Goal: Task Accomplishment & Management: Manage account settings

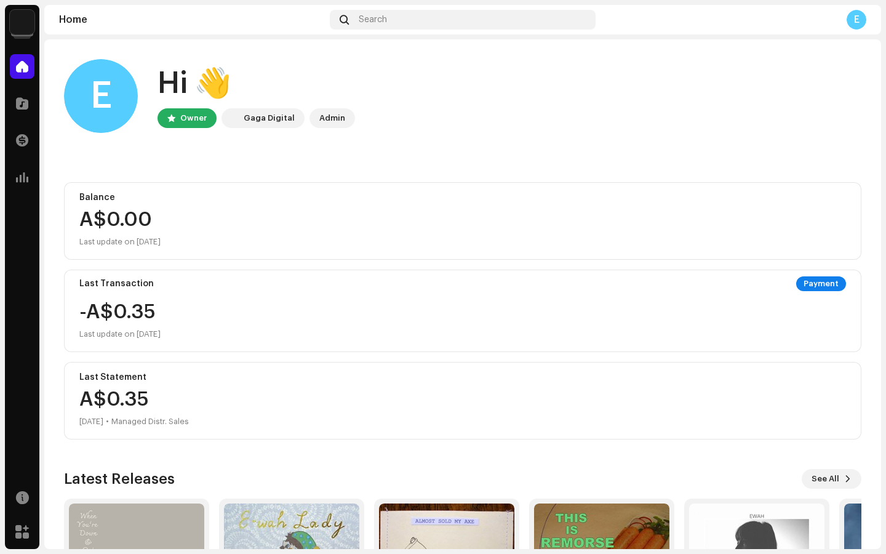
click at [271, 118] on div "Gaga Digital" at bounding box center [269, 118] width 51 height 15
click at [267, 119] on div "Gaga Digital" at bounding box center [269, 118] width 51 height 15
click at [23, 143] on span at bounding box center [22, 140] width 12 height 10
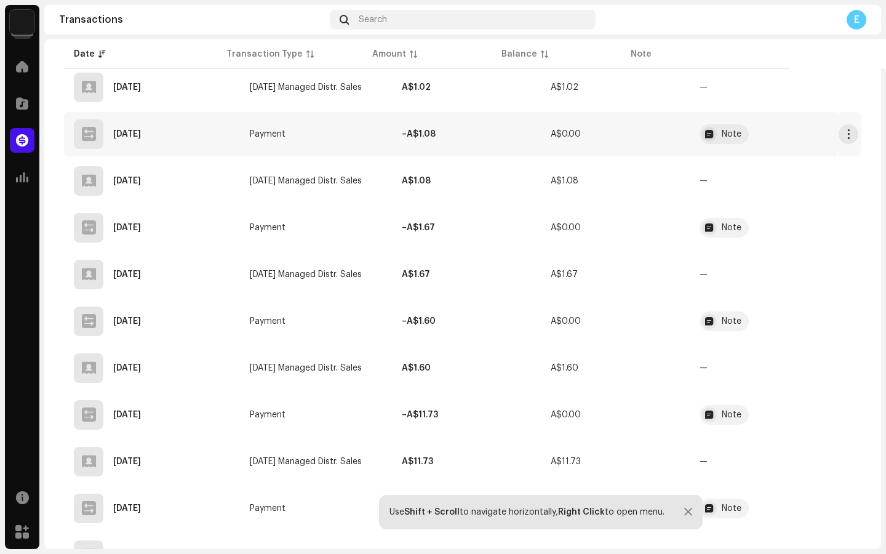
scroll to position [931, 0]
click at [302, 271] on span "[DATE] Managed Distr. Sales" at bounding box center [306, 274] width 112 height 9
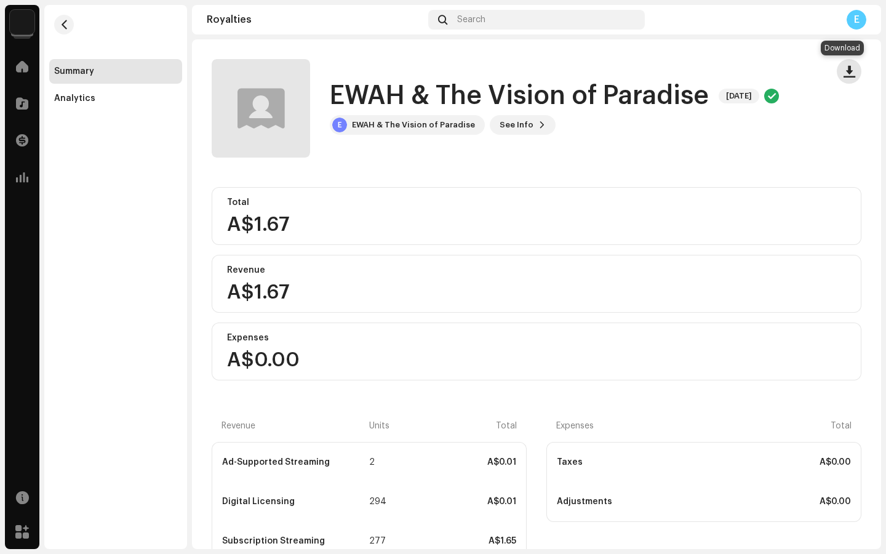
click at [844, 71] on span "button" at bounding box center [850, 71] width 12 height 10
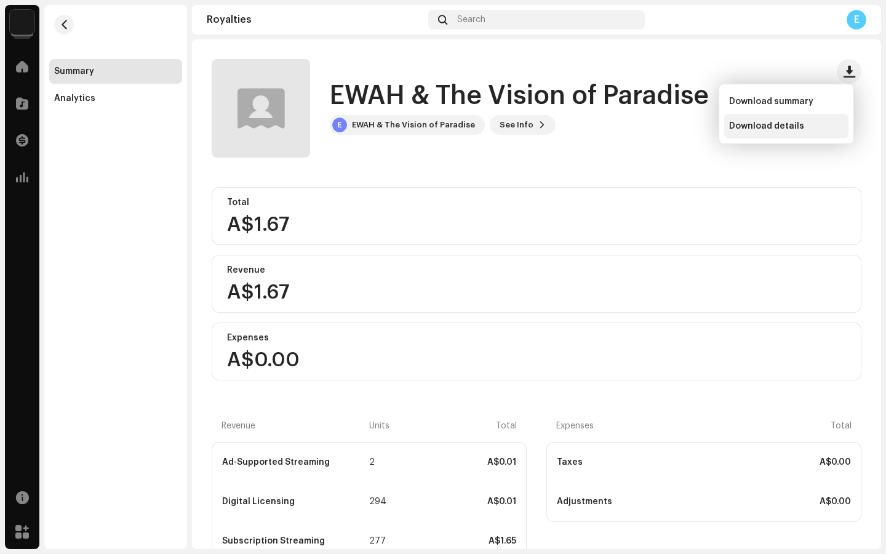
click at [778, 127] on span "Download details" at bounding box center [767, 126] width 75 height 10
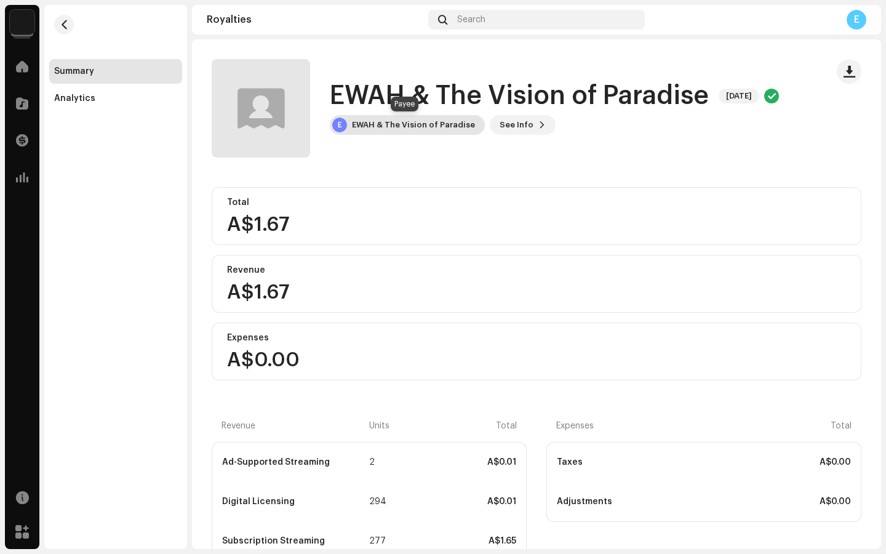
click at [425, 123] on div "EWAH & The Vision of Paradise" at bounding box center [413, 125] width 123 height 10
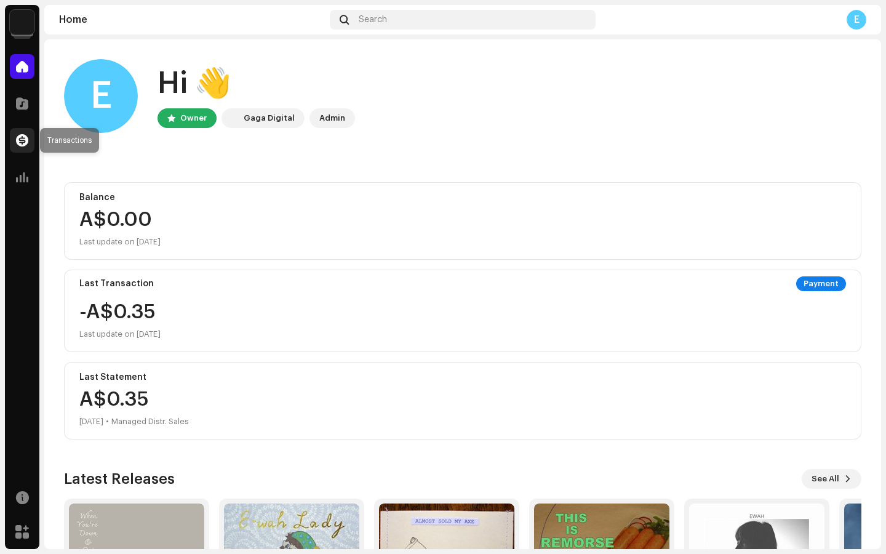
click at [14, 138] on div at bounding box center [22, 140] width 25 height 25
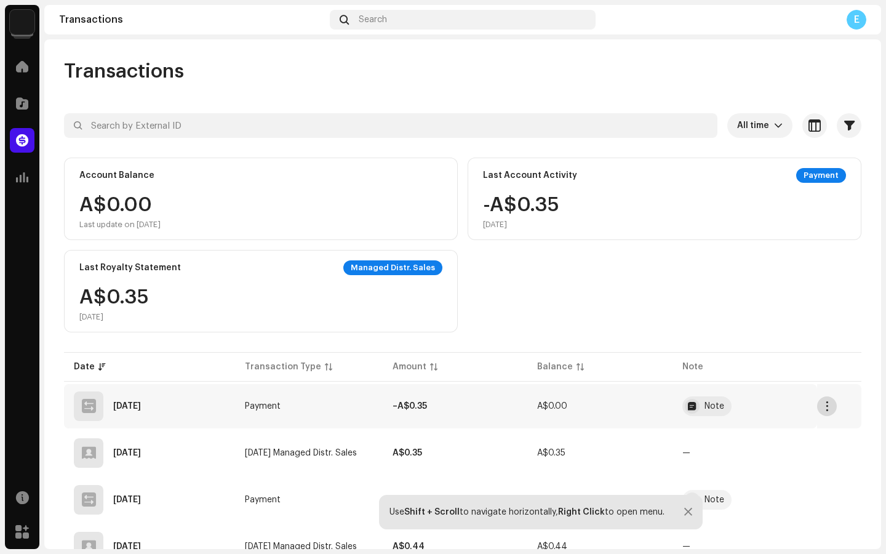
click at [823, 403] on span "button" at bounding box center [827, 406] width 9 height 10
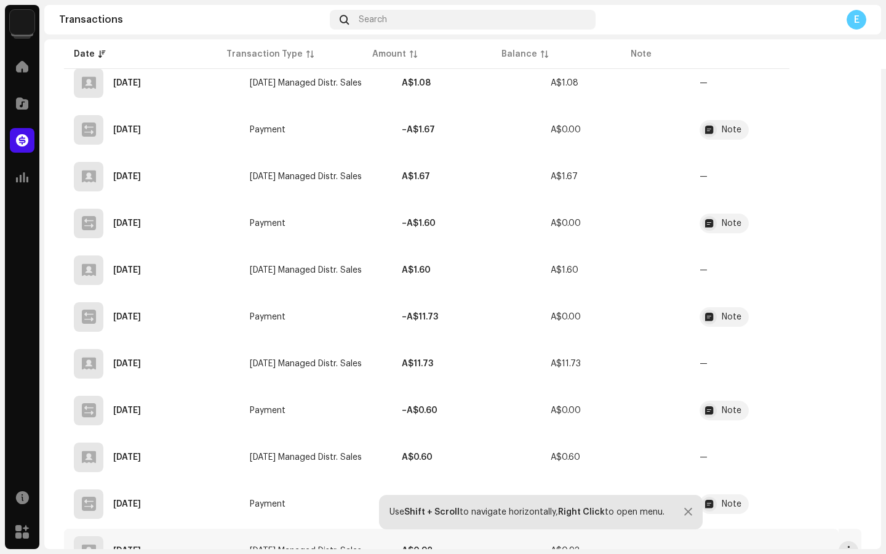
scroll to position [1026, 0]
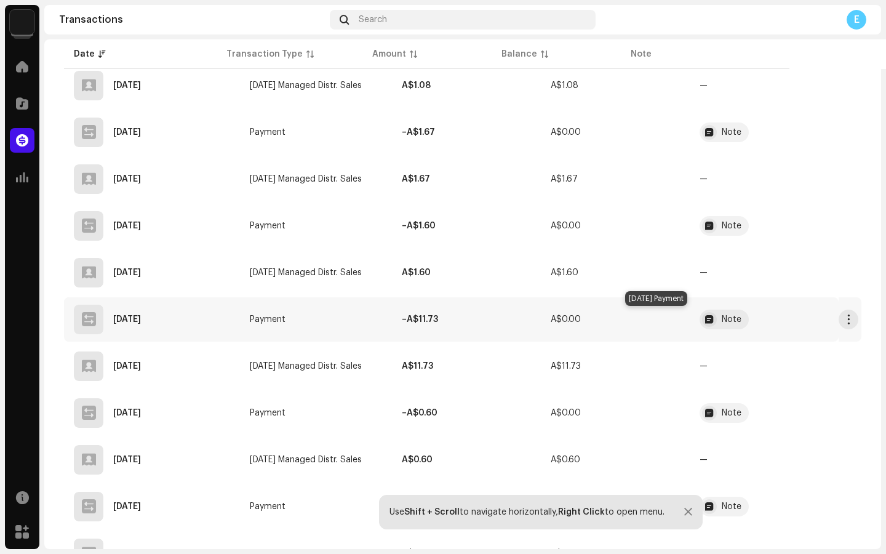
click at [722, 318] on div "Note" at bounding box center [732, 319] width 20 height 9
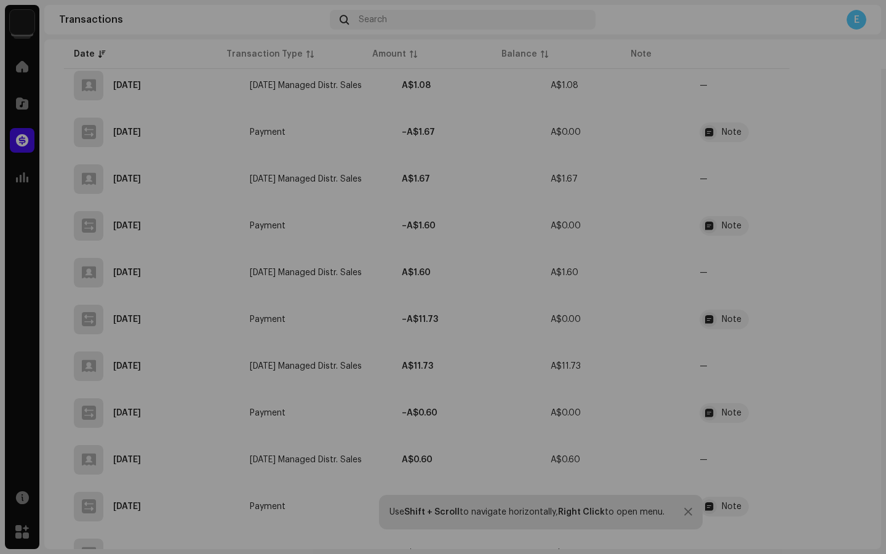
click at [770, 235] on div "Transaction Details Transaction Type Payment Entry Amount – A$11.73 Entry Date …" at bounding box center [443, 277] width 886 height 554
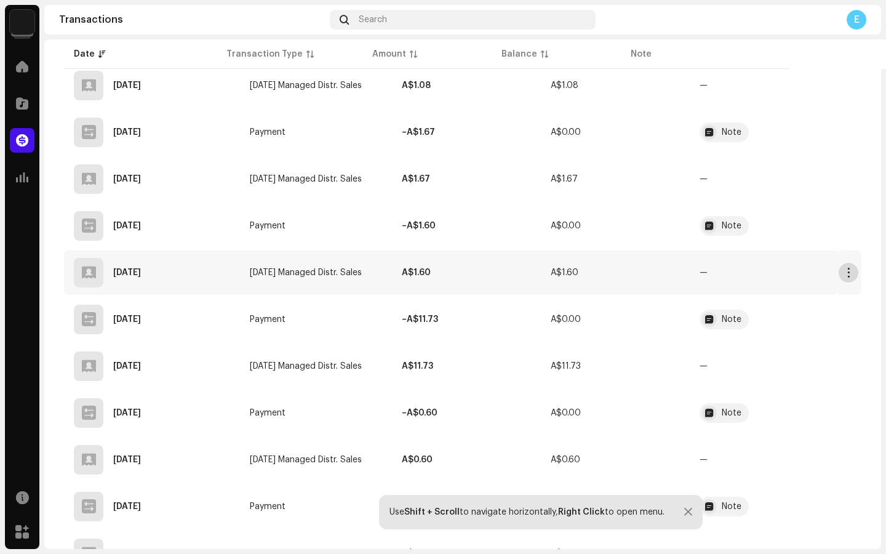
click at [845, 274] on span "button" at bounding box center [849, 273] width 9 height 10
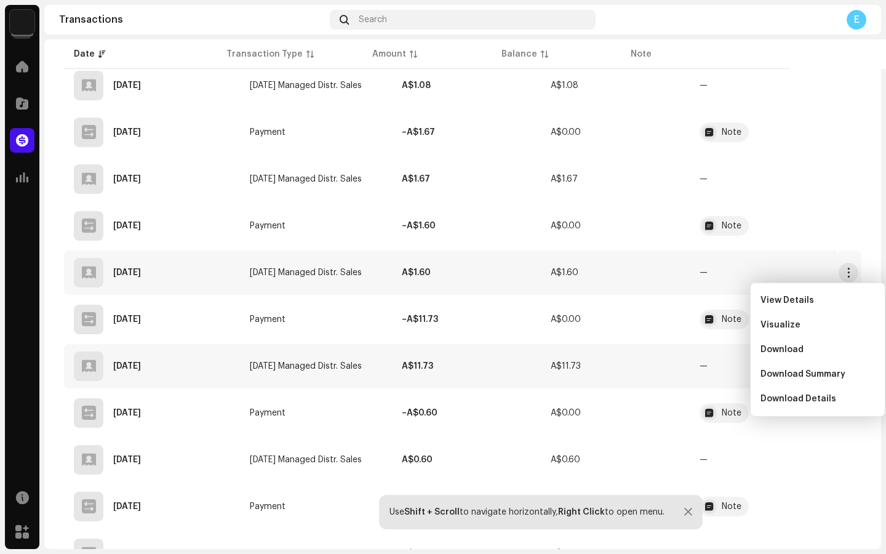
click at [690, 360] on td "—" at bounding box center [764, 366] width 149 height 44
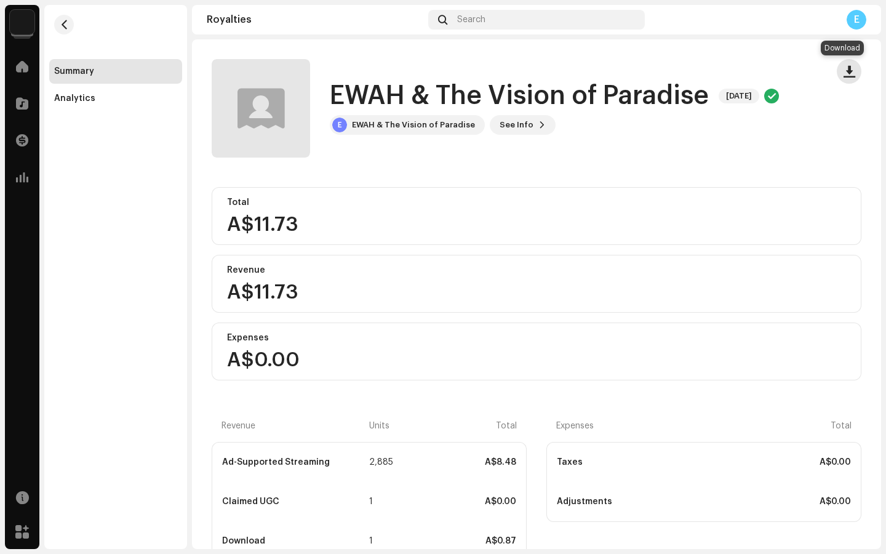
click at [844, 74] on span "button" at bounding box center [850, 71] width 12 height 10
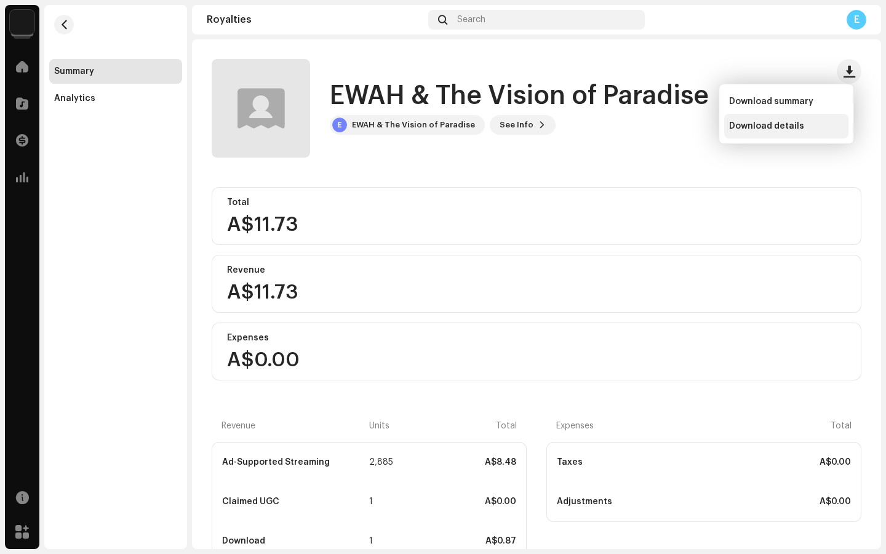
click at [758, 126] on span "Download details" at bounding box center [767, 126] width 75 height 10
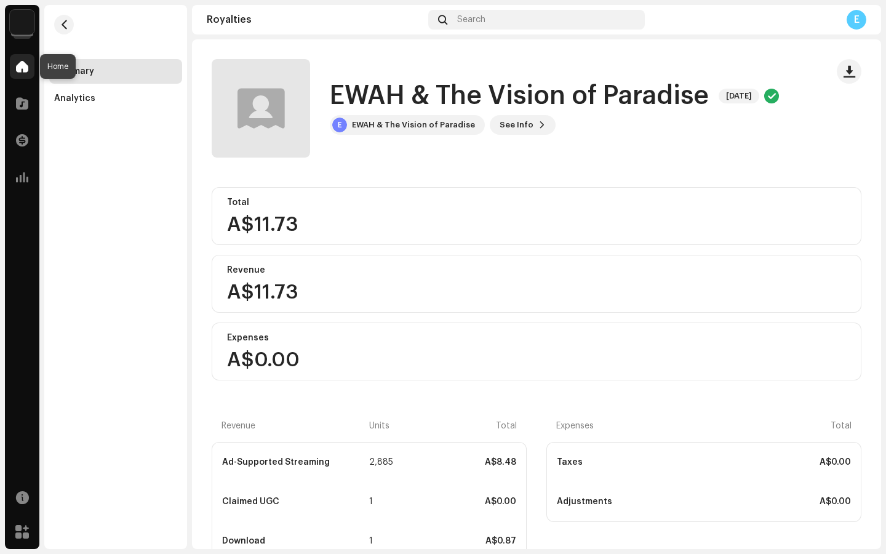
click at [25, 63] on span at bounding box center [22, 67] width 12 height 10
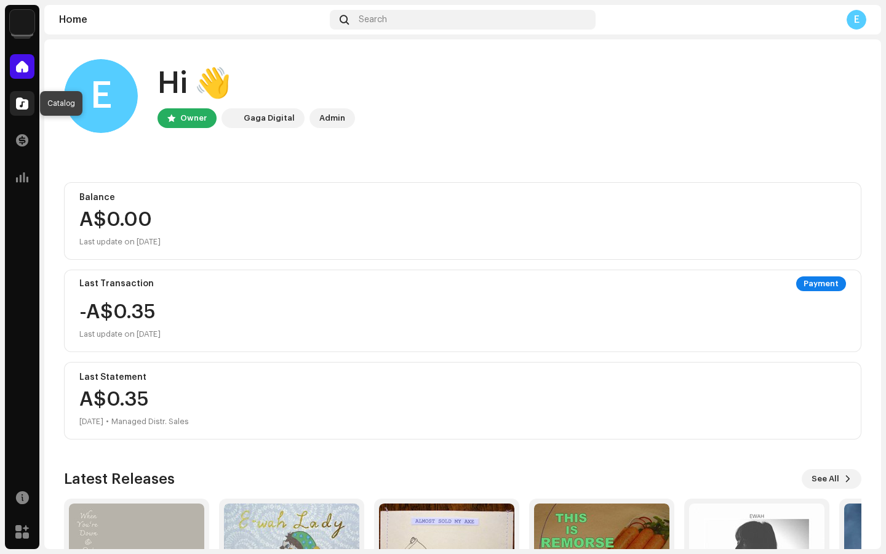
click at [21, 103] on span at bounding box center [22, 103] width 12 height 10
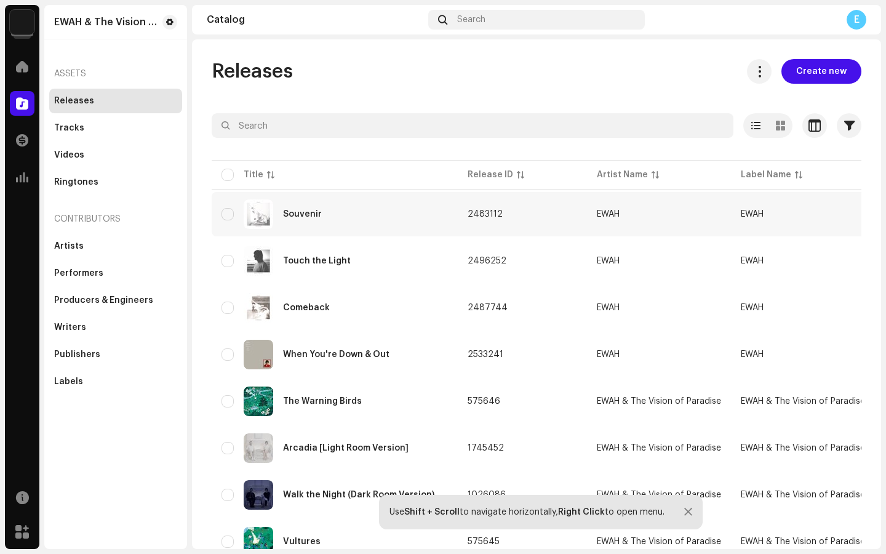
click at [311, 214] on div "Souvenir" at bounding box center [302, 214] width 39 height 9
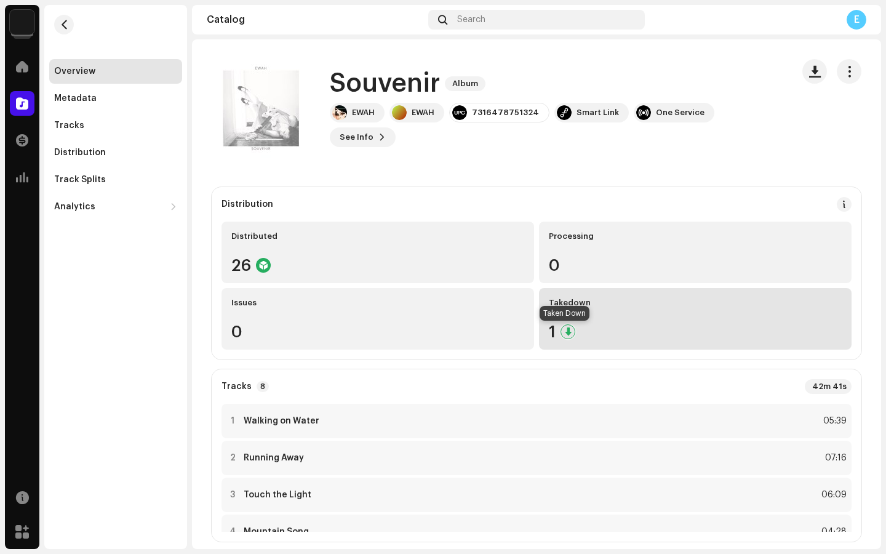
click at [565, 329] on div at bounding box center [568, 331] width 15 height 15
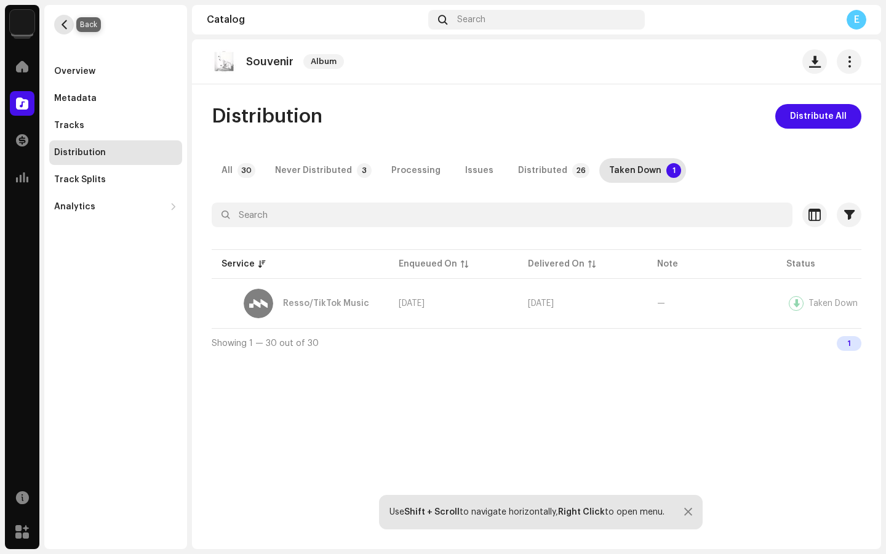
click at [62, 22] on span "button" at bounding box center [64, 25] width 9 height 10
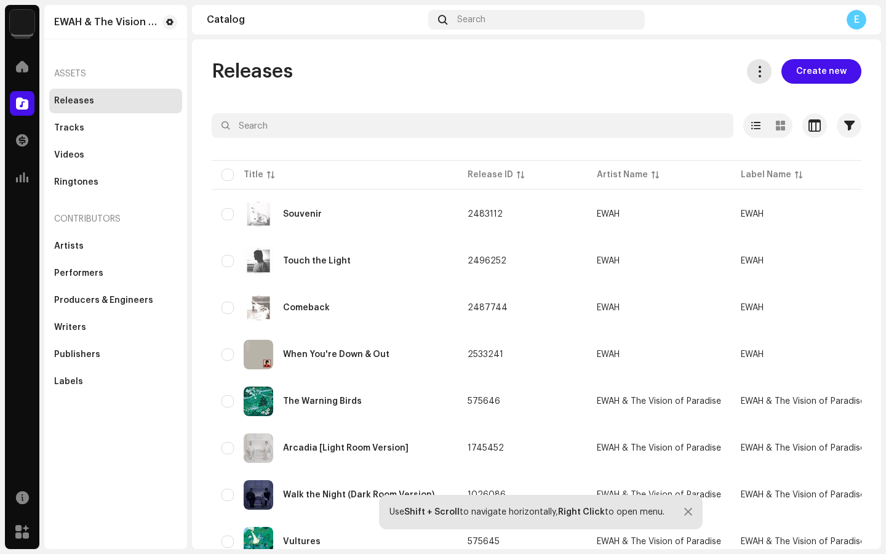
click at [757, 70] on span at bounding box center [760, 71] width 12 height 10
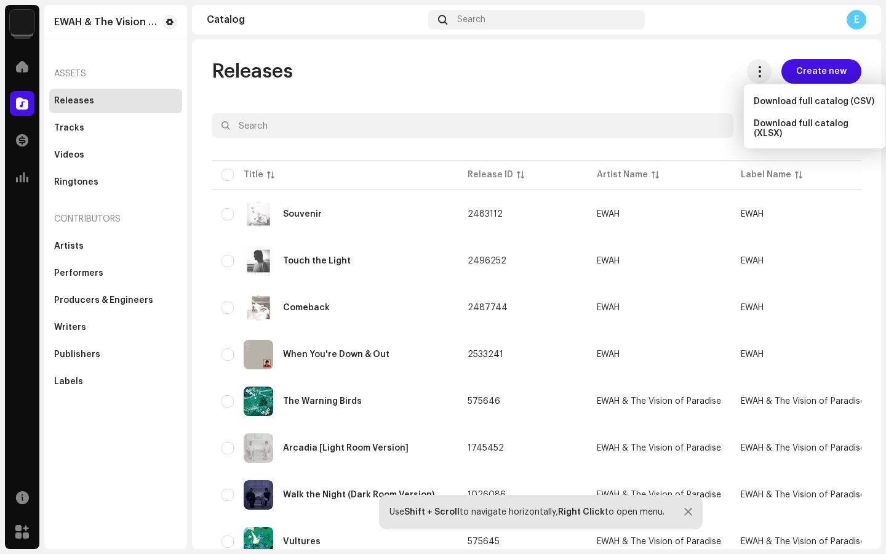
click at [655, 71] on div "Releases Create new" at bounding box center [537, 71] width 650 height 25
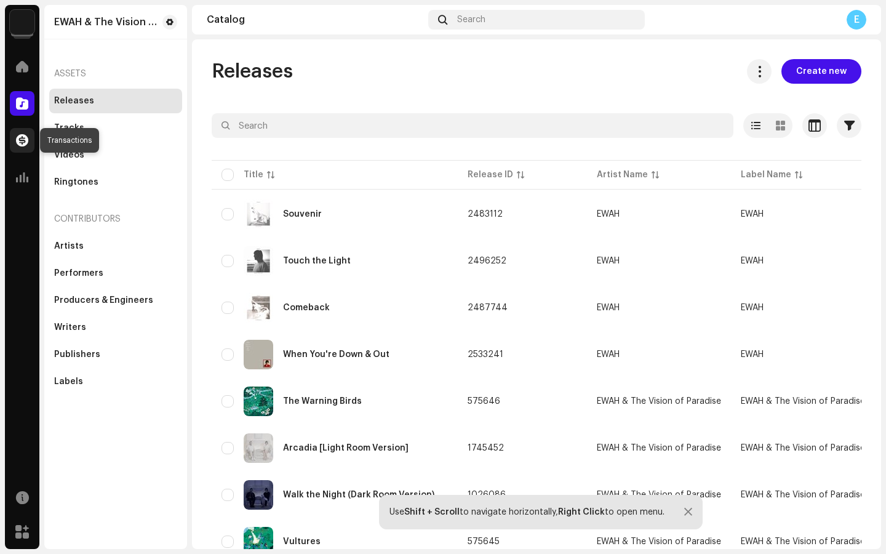
click at [23, 143] on span at bounding box center [22, 140] width 12 height 10
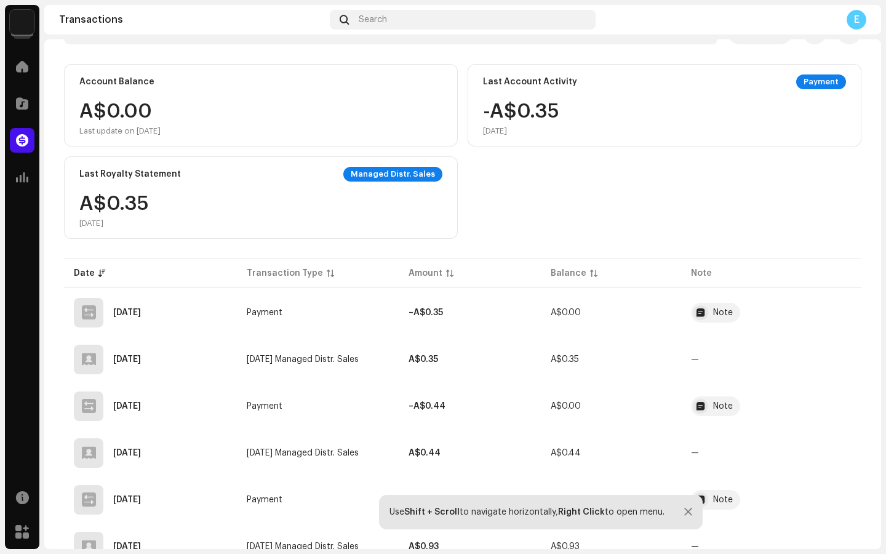
scroll to position [93, 0]
click at [826, 360] on span "button" at bounding box center [830, 360] width 9 height 10
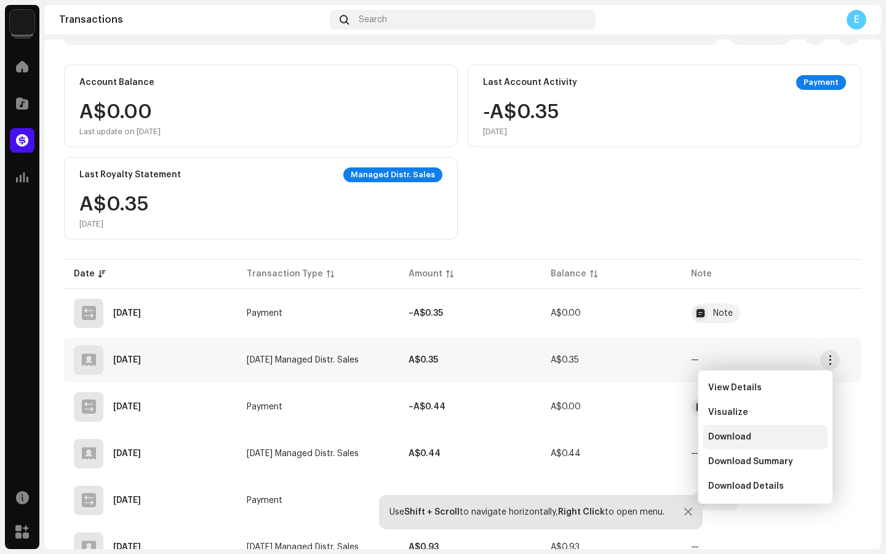
click at [733, 435] on span "Download" at bounding box center [730, 437] width 43 height 10
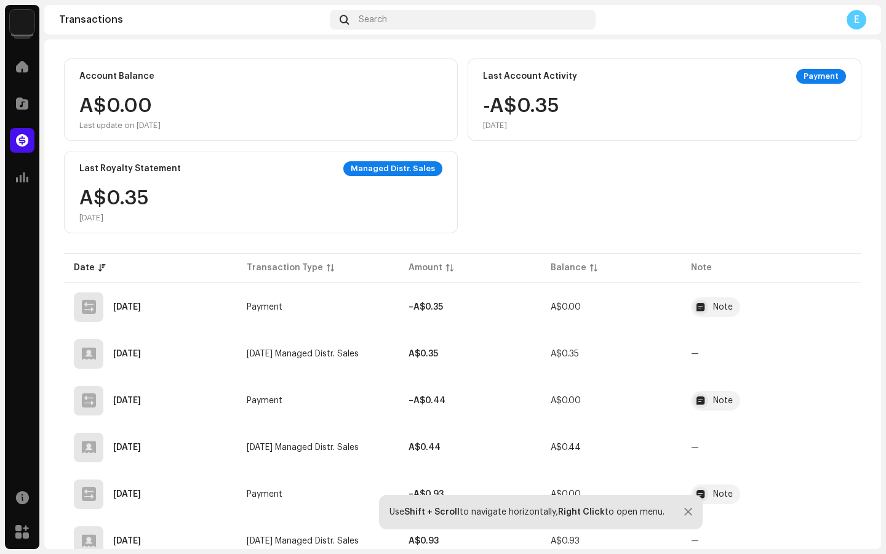
scroll to position [0, 0]
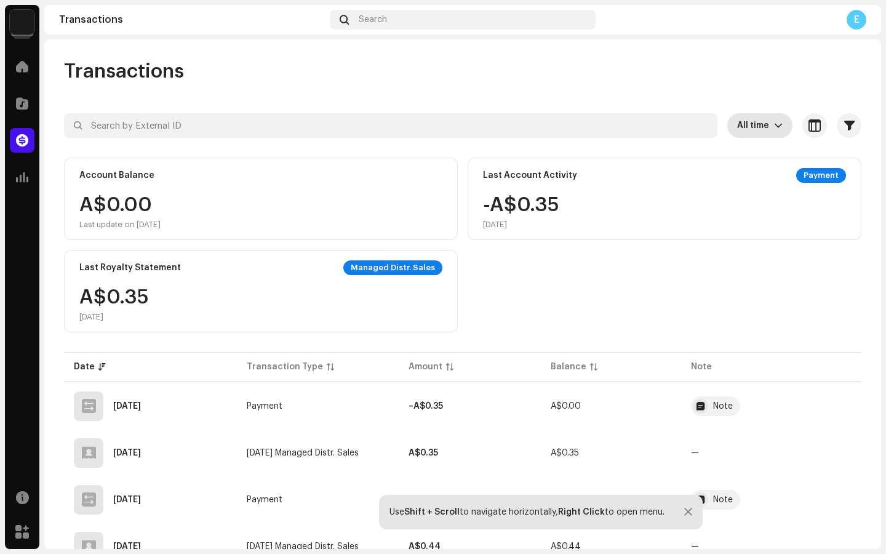
click at [775, 126] on icon "dropdown trigger" at bounding box center [778, 126] width 7 height 4
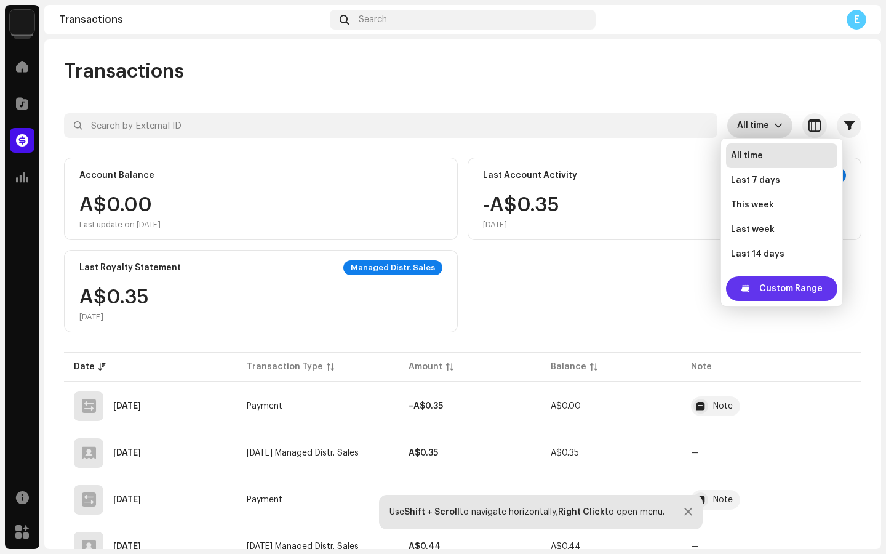
scroll to position [20, 0]
click at [778, 290] on span "Custom Range" at bounding box center [791, 288] width 63 height 25
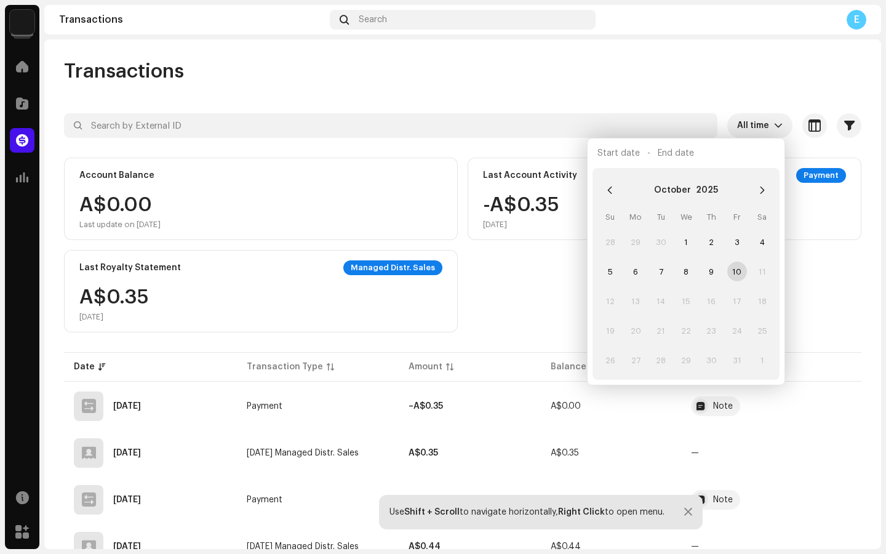
click at [826, 271] on div "Account Balance A$0.00 Last update on [DATE] Last Account Activity Payment -A$0…" at bounding box center [463, 245] width 798 height 175
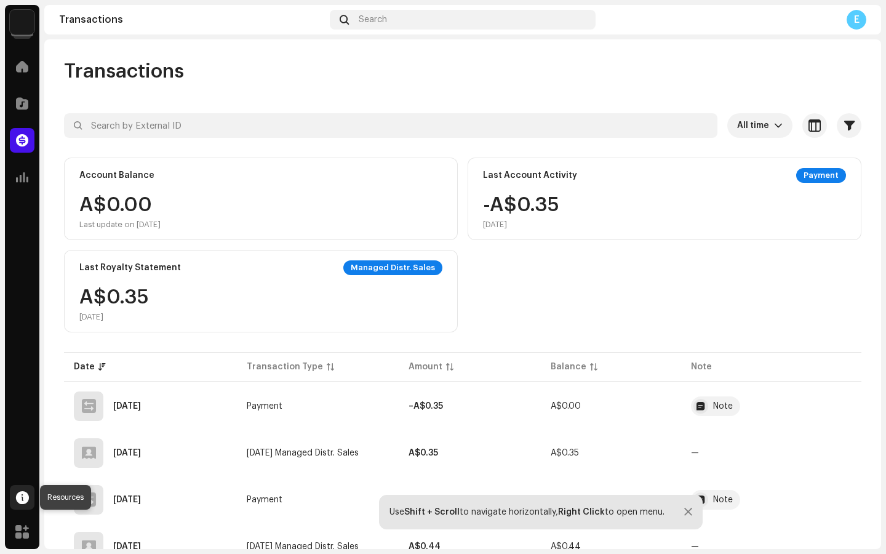
click at [23, 496] on span at bounding box center [22, 497] width 13 height 10
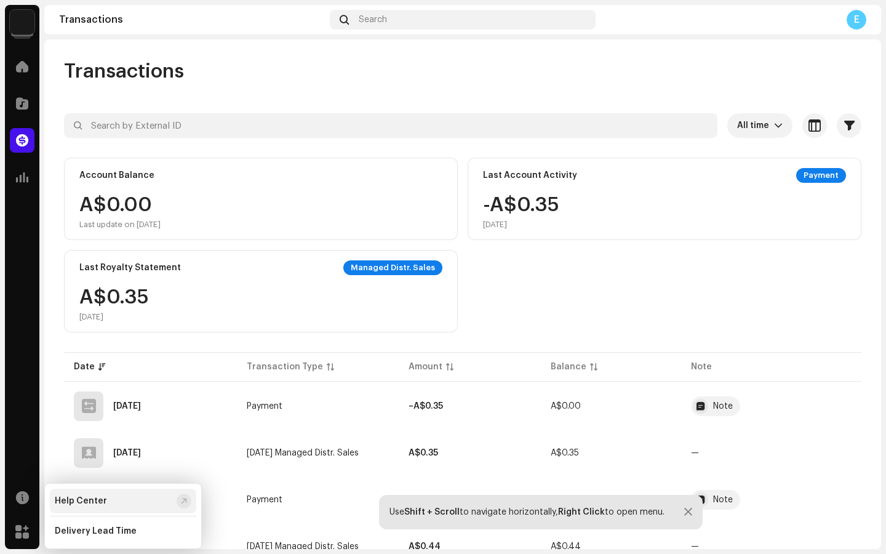
click at [84, 502] on div "Help Center" at bounding box center [81, 501] width 52 height 10
click at [21, 139] on span at bounding box center [22, 140] width 12 height 10
click at [21, 66] on span at bounding box center [22, 67] width 12 height 10
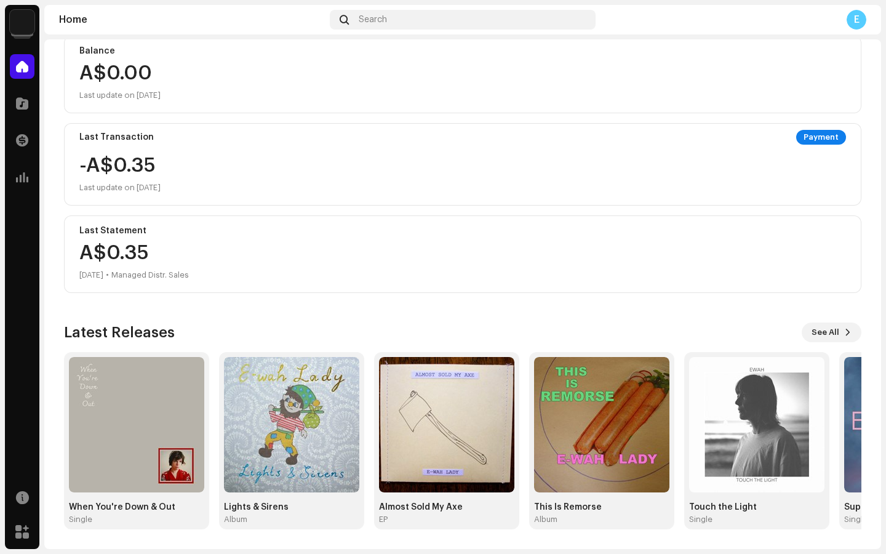
scroll to position [147, 0]
click at [833, 332] on button "See All" at bounding box center [832, 333] width 60 height 20
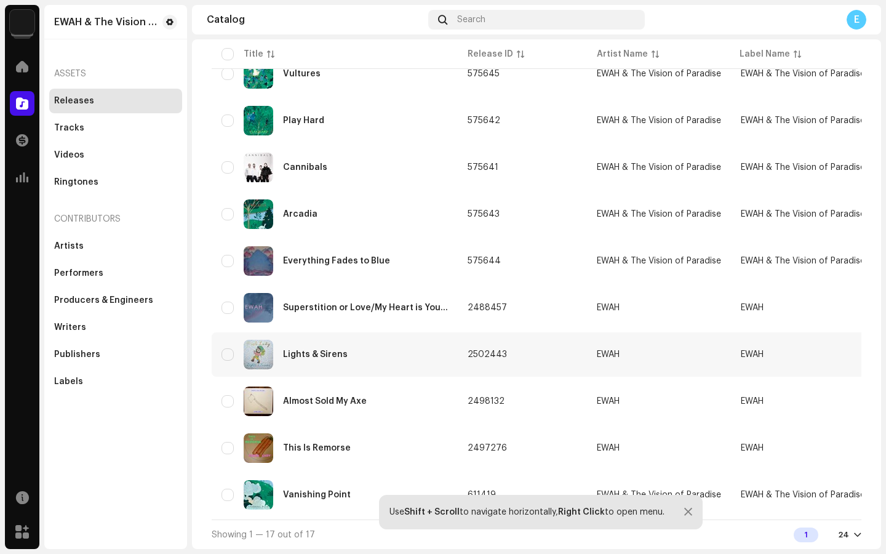
scroll to position [476, 0]
click at [22, 534] on span at bounding box center [22, 532] width 14 height 10
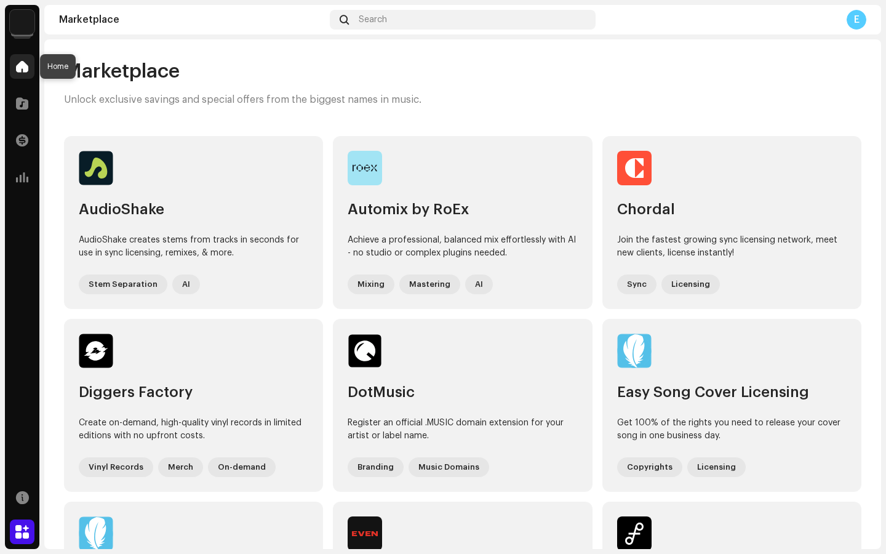
click at [22, 66] on span at bounding box center [22, 67] width 12 height 10
